Goal: Information Seeking & Learning: Check status

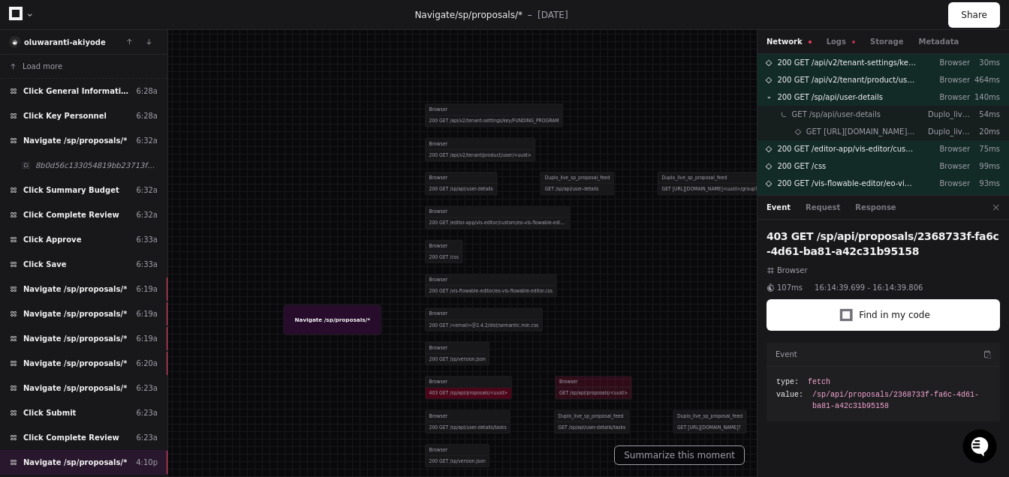
drag, startPoint x: 462, startPoint y: 330, endPoint x: 456, endPoint y: 295, distance: 35.7
click at [456, 295] on div at bounding box center [472, 210] width 610 height 289
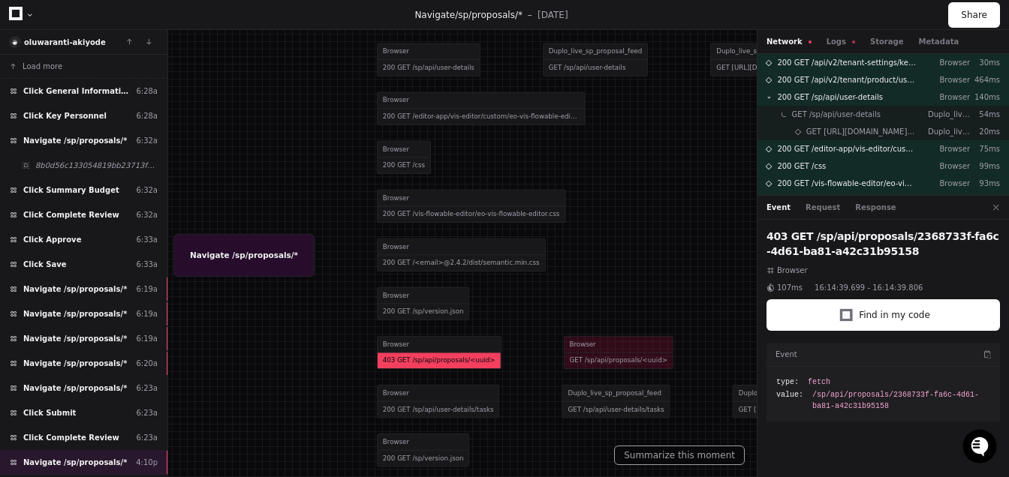
click at [437, 354] on div "403 GET /sp/api/proposals/<uuid>" at bounding box center [439, 361] width 123 height 16
click at [836, 39] on button "Logs" at bounding box center [841, 41] width 29 height 11
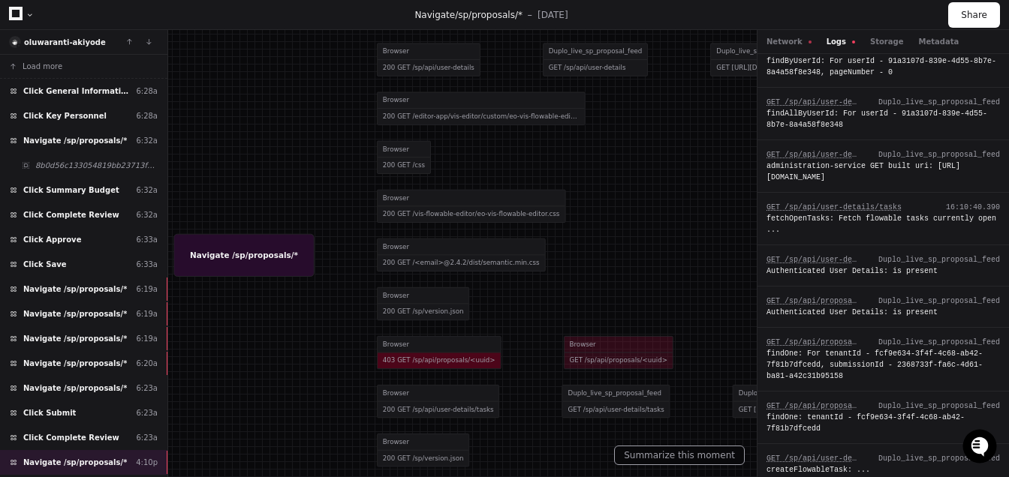
scroll to position [805, 0]
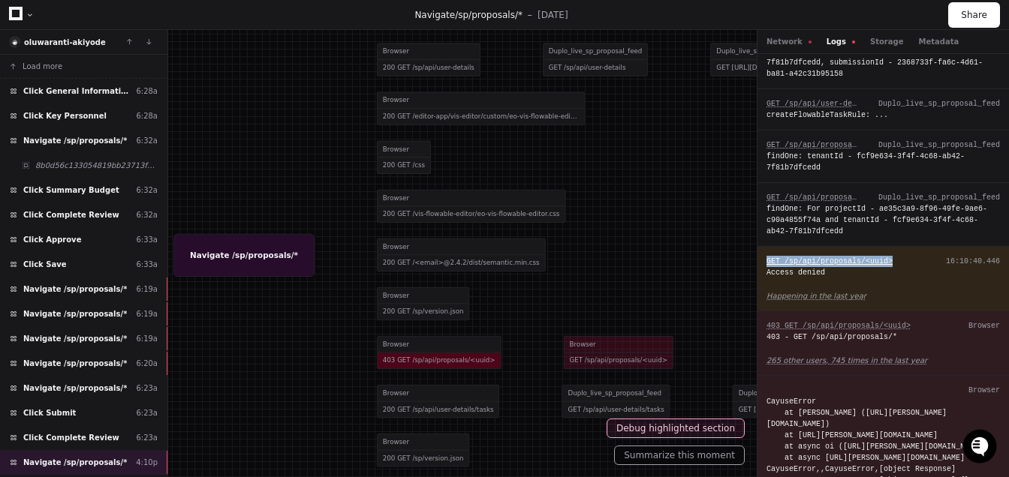
drag, startPoint x: 899, startPoint y: 279, endPoint x: 767, endPoint y: 284, distance: 132.2
click at [767, 267] on div "GET /sp/api/proposals/<uuid> 16:10:40.446" at bounding box center [882, 261] width 233 height 11
copy span "GET /sp/api/proposals/<uuid>"
click at [885, 302] on link "Happening in the last year" at bounding box center [882, 296] width 233 height 11
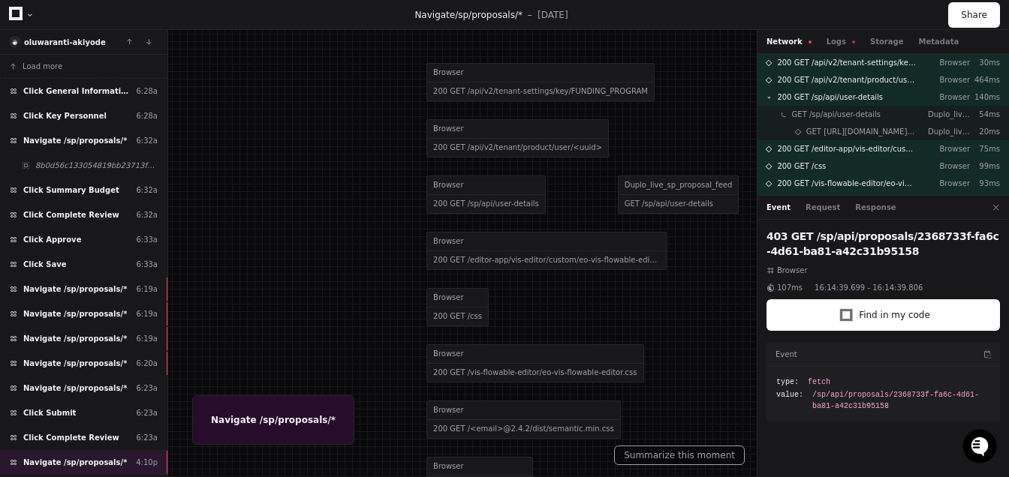
click at [883, 250] on h2 "403 GET /sp/api/proposals/2368733f-fa6c-4d61-ba81-a42c31b95158" at bounding box center [882, 244] width 233 height 30
click at [885, 245] on h2 "403 GET /sp/api/proposals/2368733f-fa6c-4d61-ba81-a42c31b95158" at bounding box center [882, 244] width 233 height 30
